Goal: Information Seeking & Learning: Learn about a topic

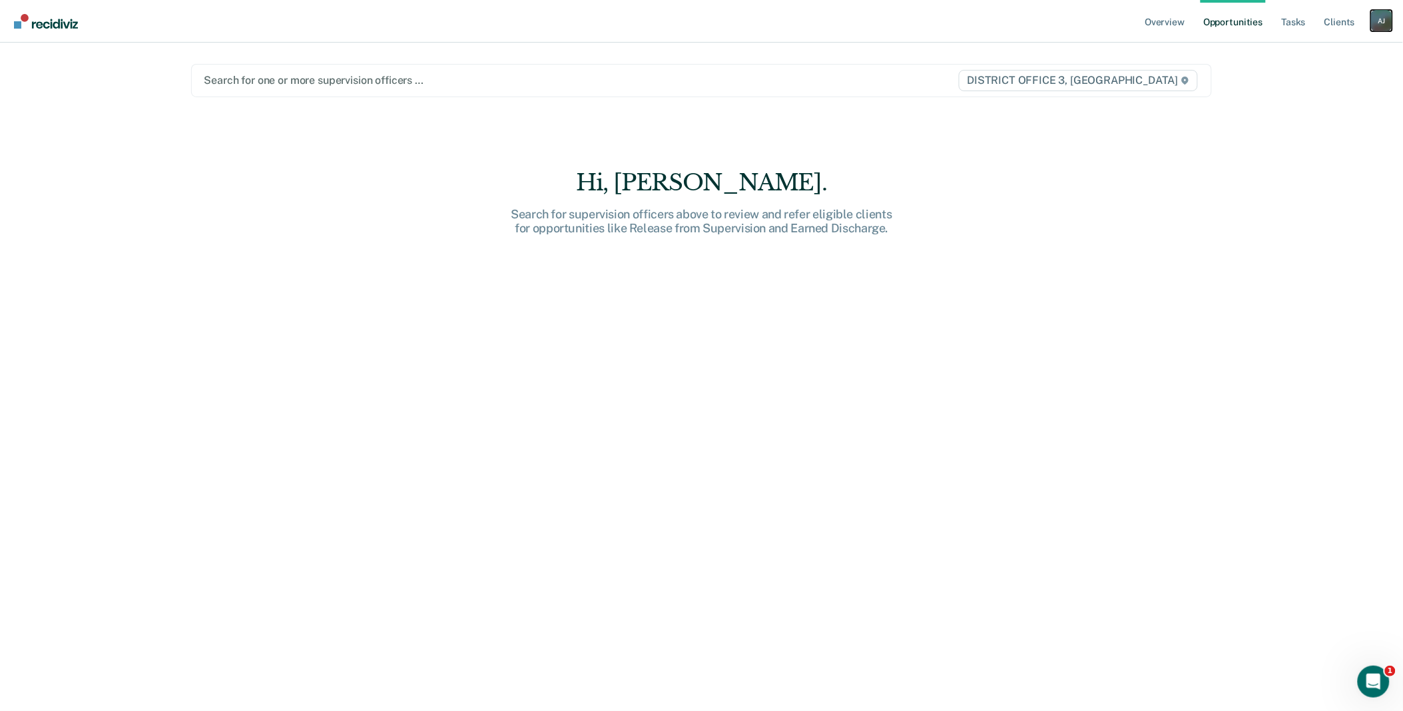
click at [1377, 20] on div "A J" at bounding box center [1381, 20] width 21 height 21
click at [1337, 87] on link "Go to Operations" at bounding box center [1327, 87] width 107 height 11
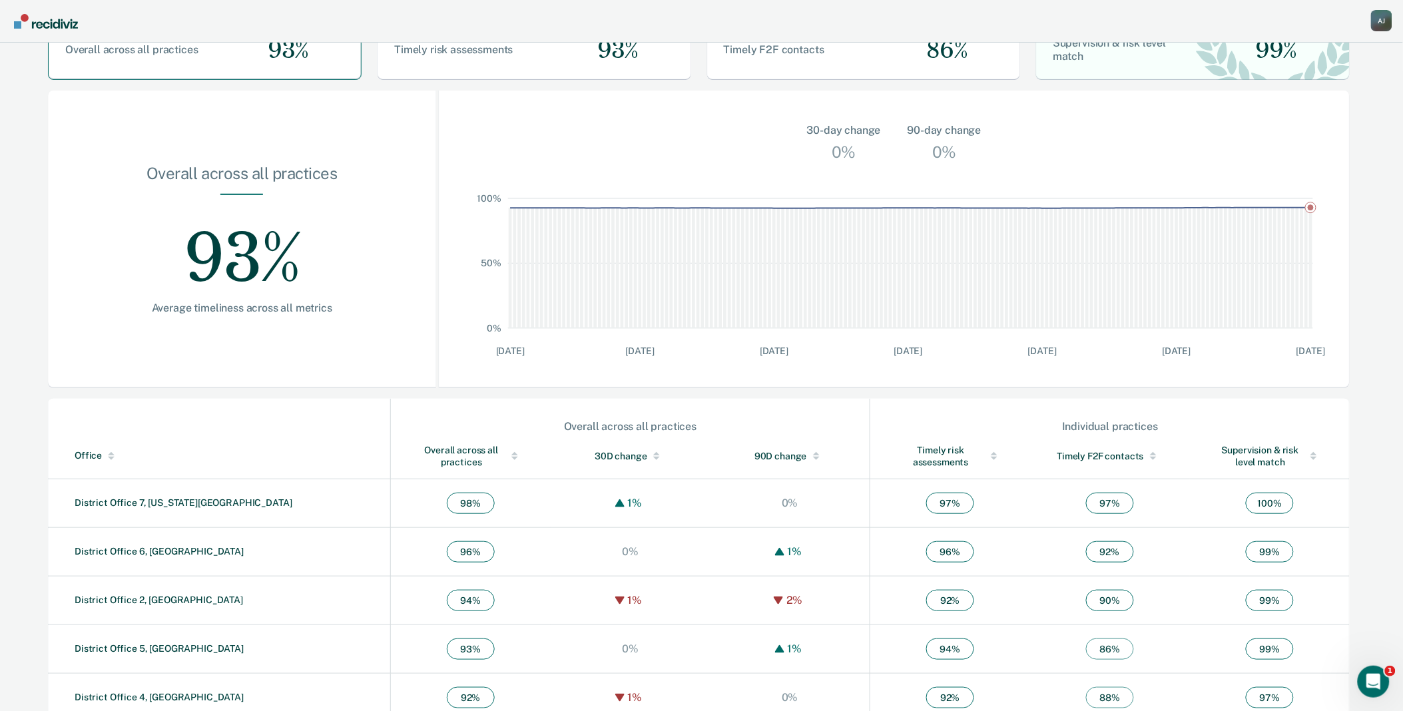
scroll to position [216, 0]
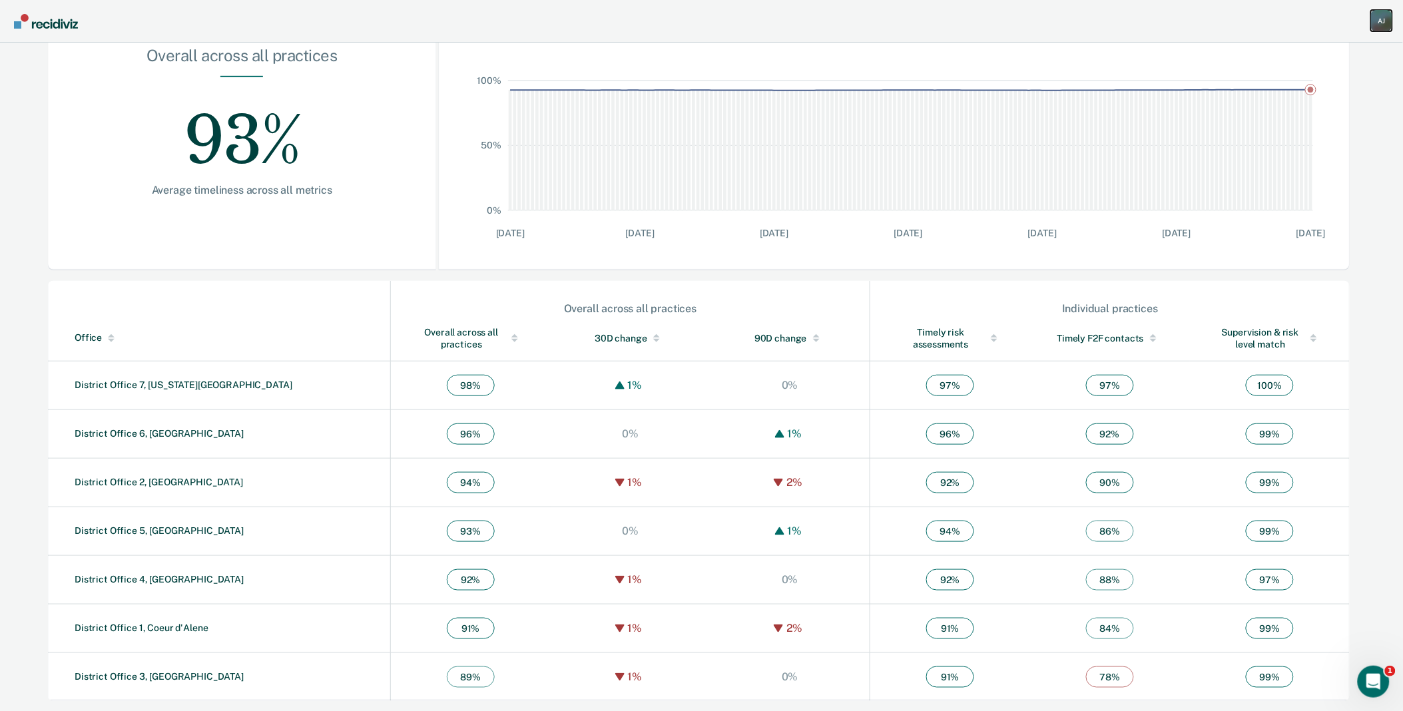
click at [1382, 23] on div "A J" at bounding box center [1381, 20] width 21 height 21
click at [1326, 119] on link "Go to Insights" at bounding box center [1327, 120] width 107 height 11
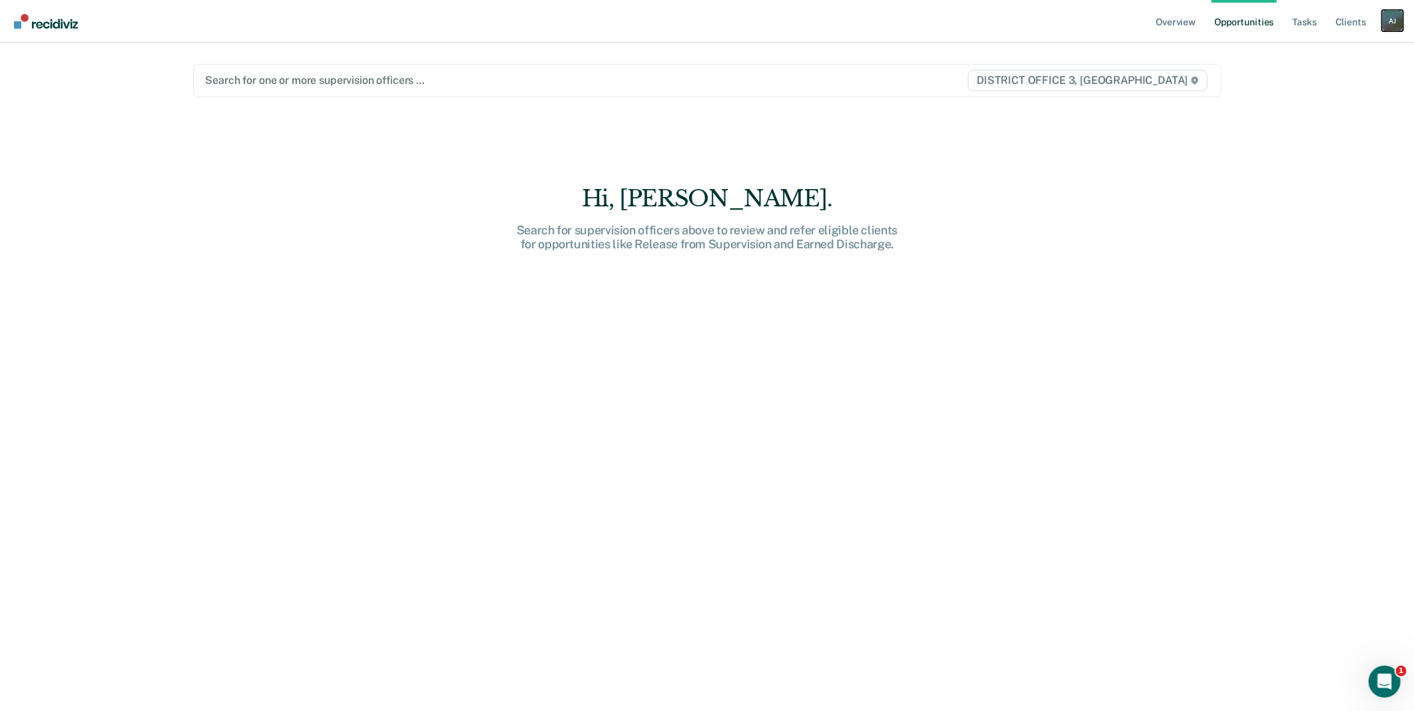
click at [1387, 20] on div "A J" at bounding box center [1392, 20] width 21 height 21
click at [1326, 87] on link "Go to Operations" at bounding box center [1339, 87] width 107 height 11
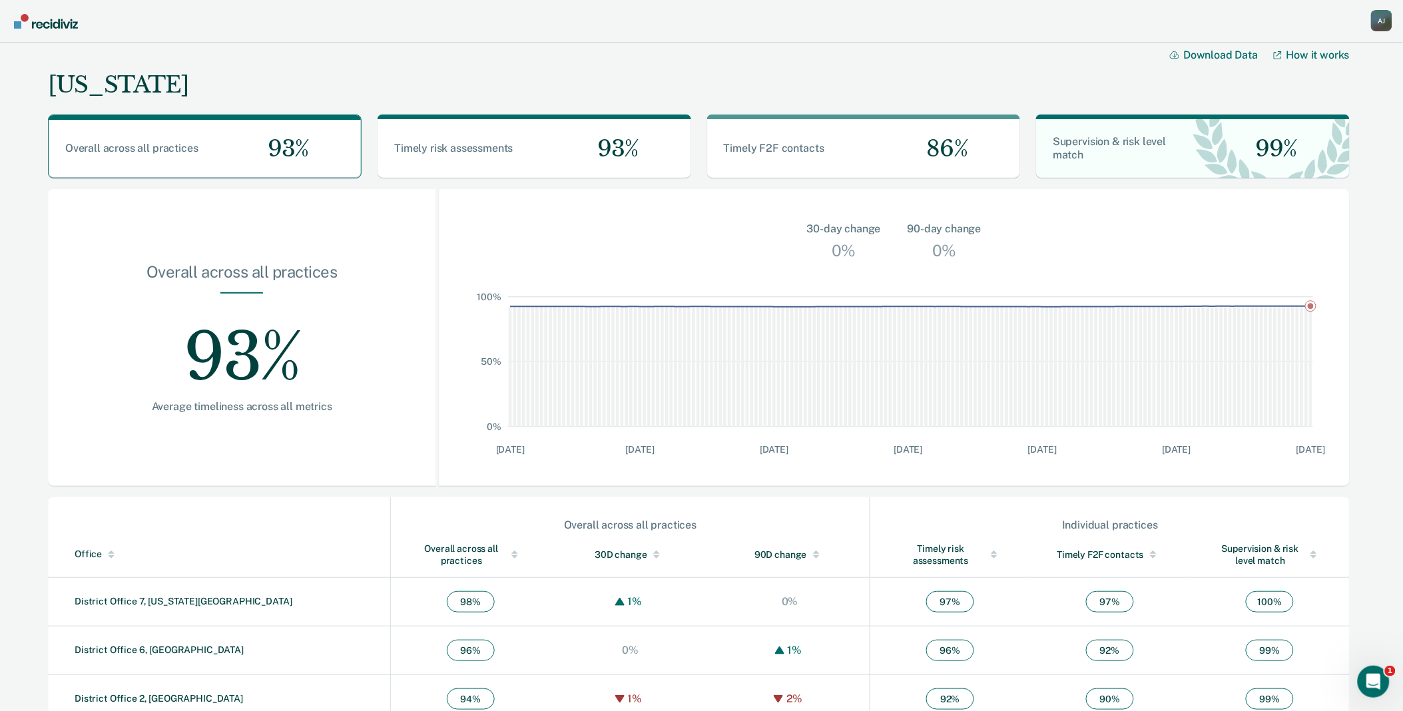
click at [1370, 23] on nav "Arguello, Jose A J Profile How it works Go to Operations Go to Workflows Go to …" at bounding box center [701, 21] width 1403 height 43
click at [1372, 25] on div "A J" at bounding box center [1381, 20] width 21 height 21
click at [1332, 119] on link "Go to Insights" at bounding box center [1327, 120] width 107 height 11
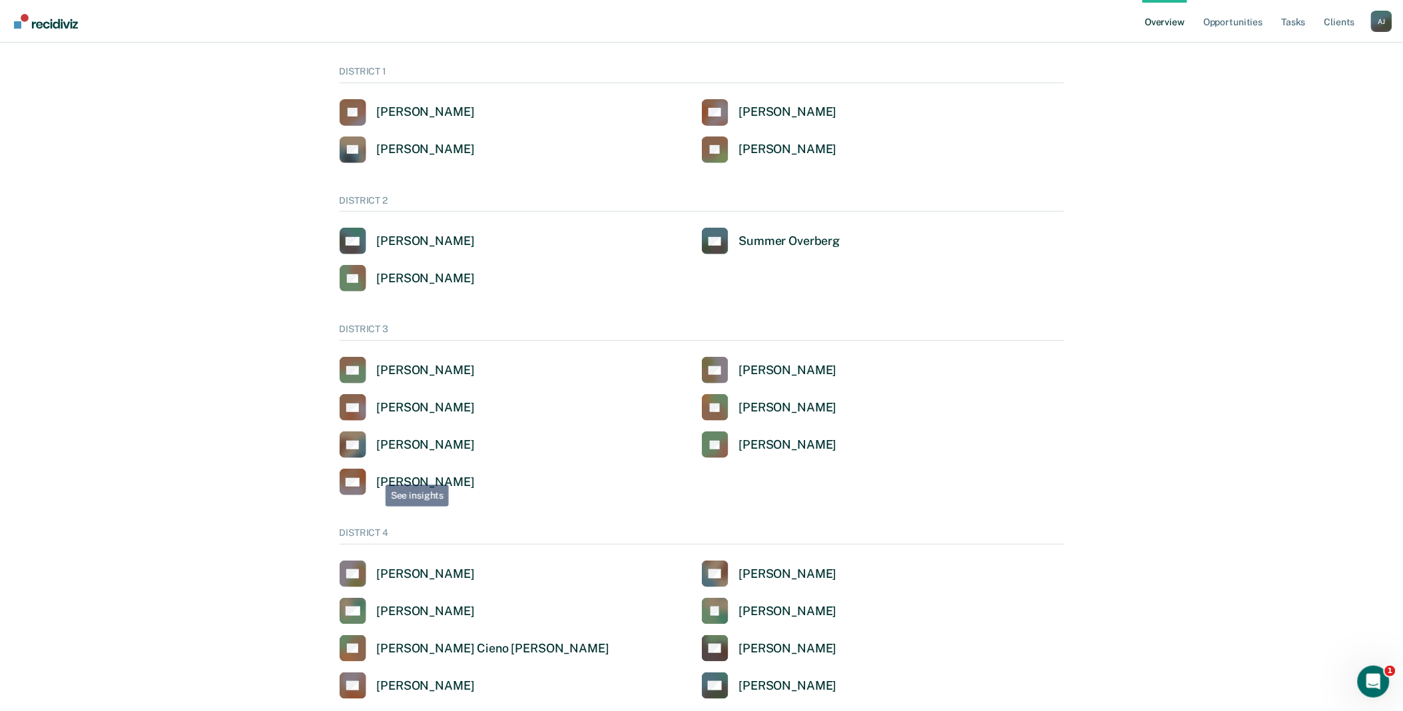
scroll to position [222, 0]
